Goal: Transaction & Acquisition: Purchase product/service

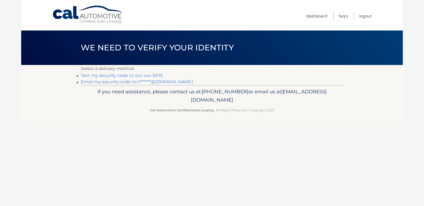
click at [277, 97] on p "If you need assistance, please contact us at: 609-807-3200 or email us at Custo…" at bounding box center [212, 95] width 256 height 17
click at [144, 77] on link "Text my security code to xxx-xxx-5975" at bounding box center [122, 75] width 82 height 5
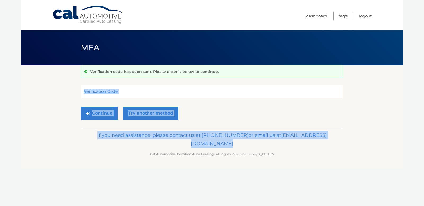
drag, startPoint x: 98, startPoint y: 169, endPoint x: 113, endPoint y: 91, distance: 78.8
click at [113, 91] on div "Cal Automotive Menu Dashboard FAQ's Logout MFA" at bounding box center [212, 103] width 382 height 206
click at [127, 89] on input "Verification Code" at bounding box center [212, 91] width 262 height 13
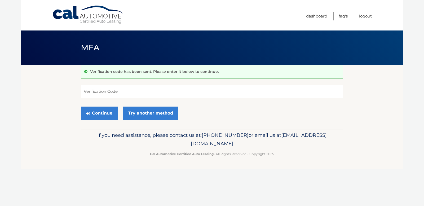
click at [424, 111] on body "Cal Automotive Menu Dashboard FAQ's Logout MFA" at bounding box center [212, 103] width 424 height 206
click at [133, 92] on input "Verification Code" at bounding box center [212, 91] width 262 height 13
paste input "127597"
type input "127597"
click at [99, 112] on button "Continue" at bounding box center [99, 113] width 37 height 13
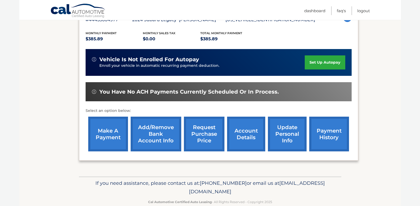
scroll to position [108, 0]
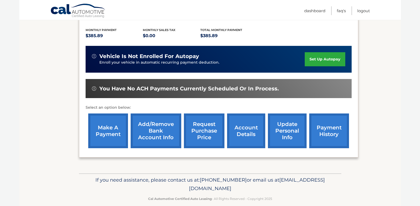
click at [119, 128] on link "make a payment" at bounding box center [108, 130] width 40 height 35
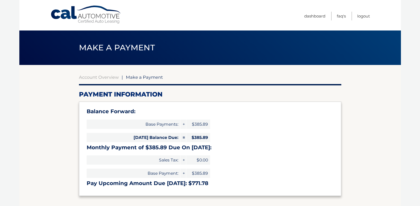
select select "NDhmMjBmOTUtZGE2Ny00ZDQ0LTg2MmMtNjg1N2JkYjBmNjBi"
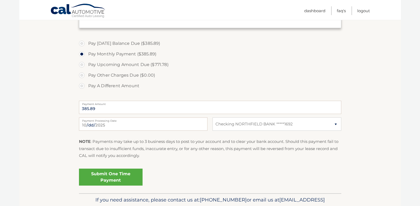
scroll to position [159, 0]
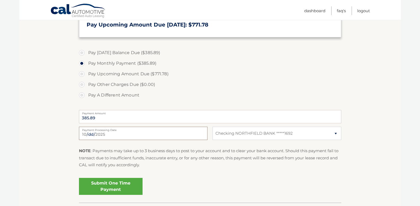
click at [186, 131] on input "2025-10-11" at bounding box center [143, 133] width 129 height 13
click at [397, 107] on section "Account Overview | Make a Payment Payment Information Balance Forward: Base Pay…" at bounding box center [210, 54] width 382 height 296
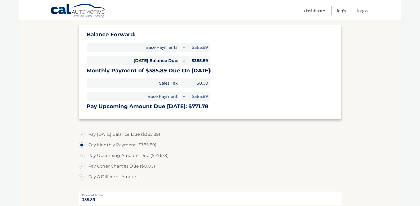
scroll to position [75, 0]
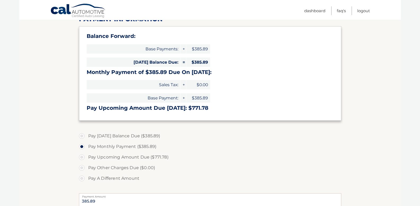
click at [209, 160] on label "Pay Upcoming Amount Due ($771.78)" at bounding box center [210, 157] width 262 height 11
click at [86, 160] on input "Pay Upcoming Amount Due ($771.78)" at bounding box center [83, 156] width 5 height 8
radio input "true"
type input "771.78"
click at [29, 160] on section "Account Overview | Make a Payment Payment Information Balance Forward: Base Pay…" at bounding box center [210, 138] width 382 height 296
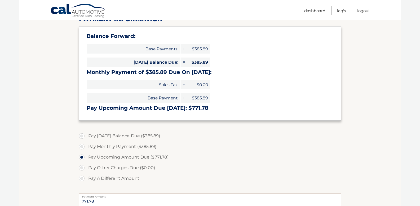
click at [368, 42] on section "Account Overview | Make a Payment Payment Information Balance Forward: Base Pay…" at bounding box center [210, 138] width 382 height 296
click at [129, 144] on label "Pay Monthly Payment ($385.89)" at bounding box center [210, 146] width 262 height 11
click at [86, 144] on input "Pay Monthly Payment ($385.89)" at bounding box center [83, 145] width 5 height 8
radio input "true"
type input "385.89"
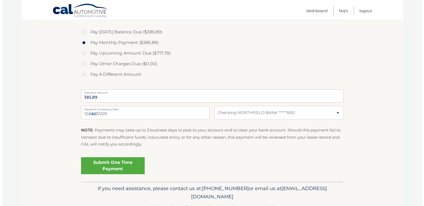
scroll to position [185, 0]
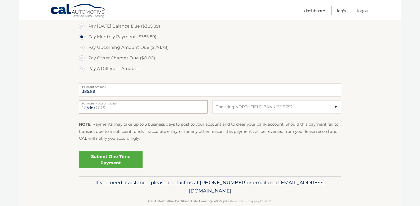
click at [200, 110] on input "2025-10-11" at bounding box center [143, 106] width 129 height 13
type input "2025-10-31"
click at [122, 162] on link "Submit One Time Payment" at bounding box center [111, 159] width 64 height 17
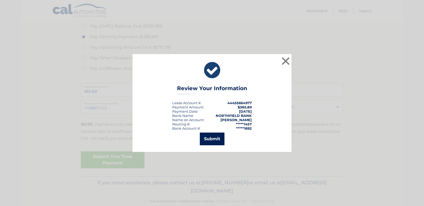
click at [208, 136] on button "Submit" at bounding box center [212, 139] width 25 height 13
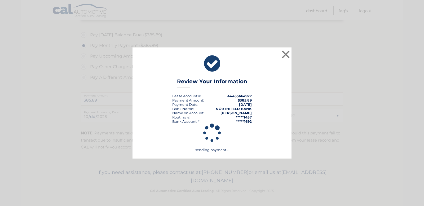
scroll to position [176, 0]
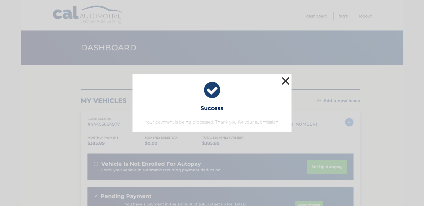
click at [284, 84] on button "×" at bounding box center [285, 81] width 11 height 11
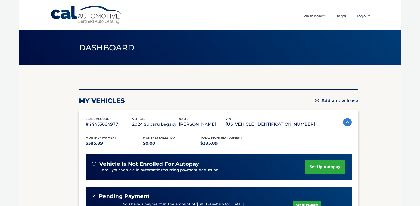
click at [360, 15] on link "Logout" at bounding box center [363, 16] width 13 height 9
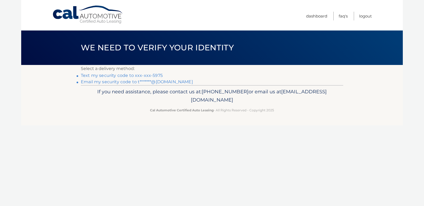
click at [147, 73] on link "Text my security code to xxx-xxx-5975" at bounding box center [122, 75] width 82 height 5
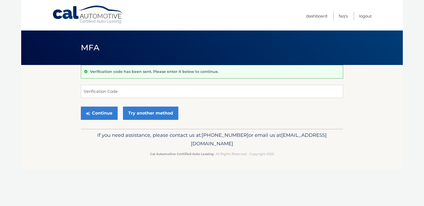
click at [30, 107] on section "Verification code has been sent. Please enter it below to continue. Verificatio…" at bounding box center [212, 97] width 382 height 64
click at [140, 92] on input "Verification Code" at bounding box center [212, 91] width 262 height 13
paste input "685187"
type input "685187"
click at [106, 112] on button "Continue" at bounding box center [99, 113] width 37 height 13
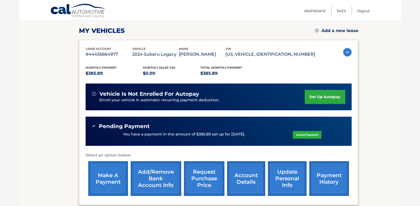
scroll to position [39, 0]
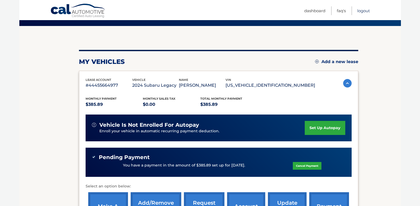
click at [362, 12] on link "Logout" at bounding box center [363, 10] width 13 height 9
